Goal: Navigation & Orientation: Find specific page/section

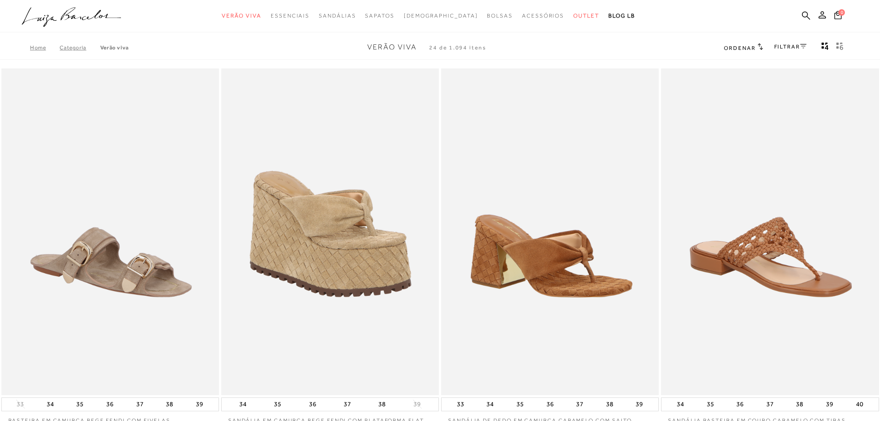
click at [553, 247] on img at bounding box center [550, 231] width 217 height 327
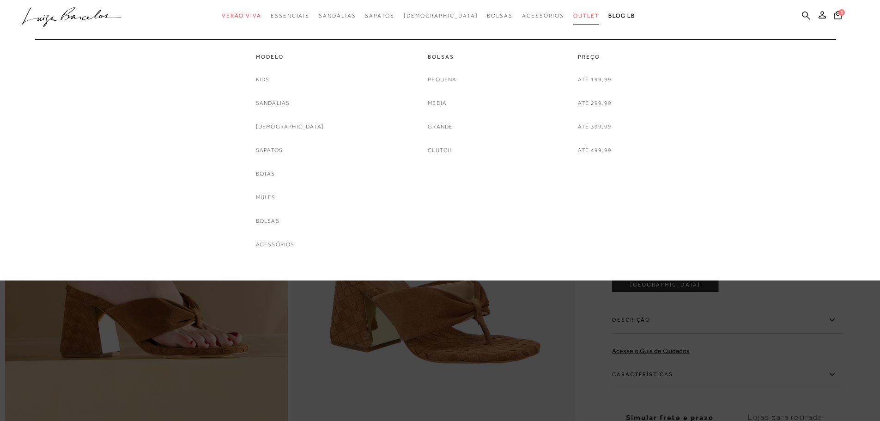
click at [573, 13] on span "Outlet" at bounding box center [586, 15] width 26 height 6
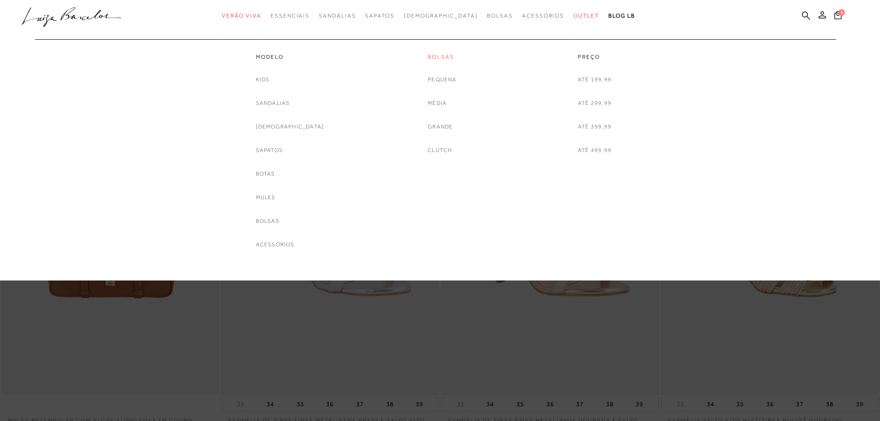
click at [450, 56] on link "Bolsas" at bounding box center [442, 57] width 29 height 8
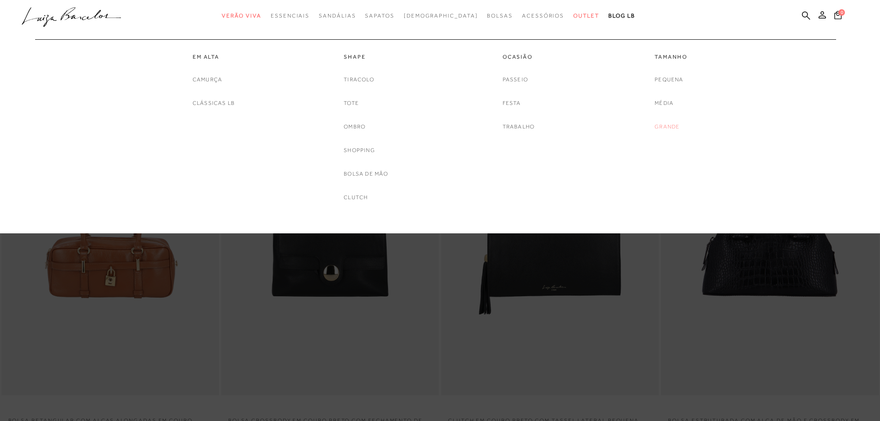
click at [664, 125] on link "Grande" at bounding box center [667, 127] width 25 height 10
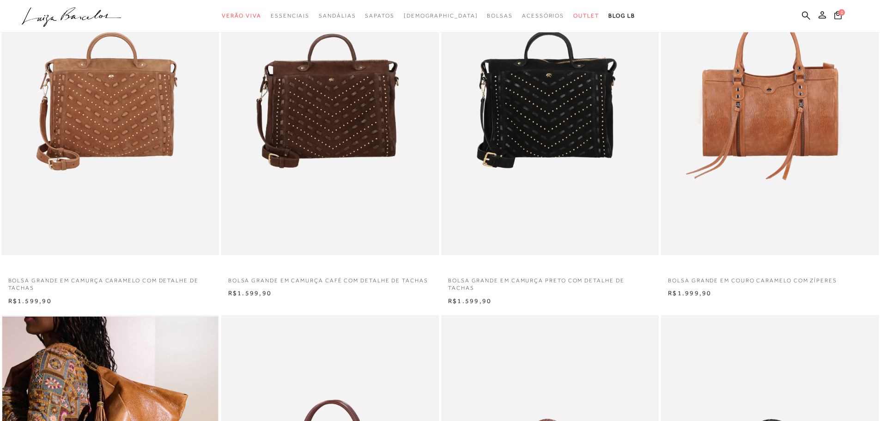
scroll to position [554, 0]
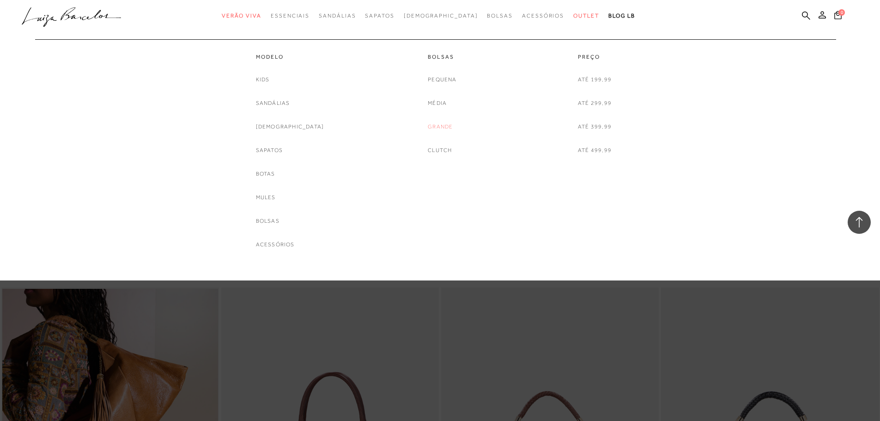
click at [436, 127] on link "Grande" at bounding box center [440, 127] width 25 height 10
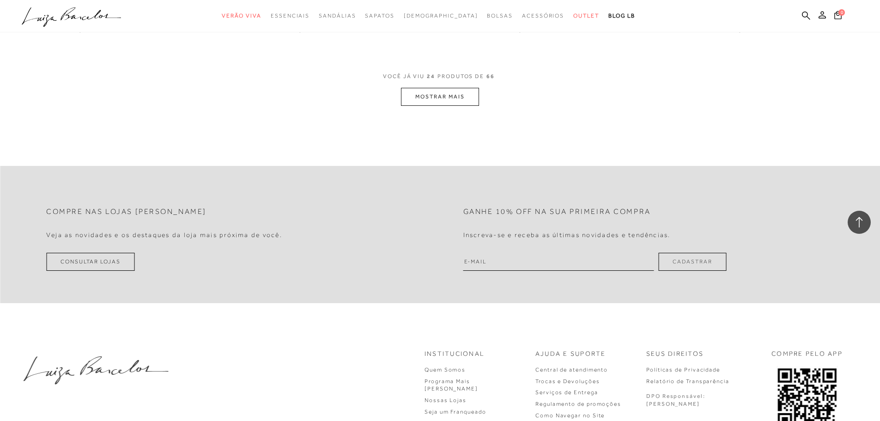
scroll to position [2356, 0]
